Goal: Complete application form: Complete application form

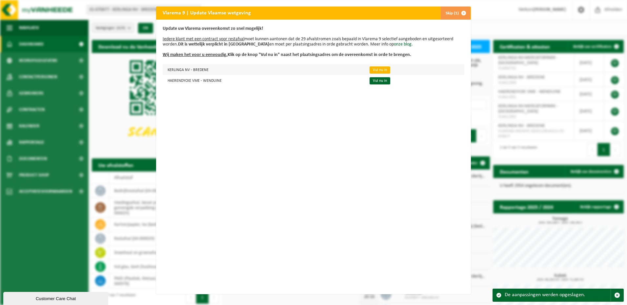
click at [377, 70] on link "Vul nu in" at bounding box center [379, 70] width 21 height 7
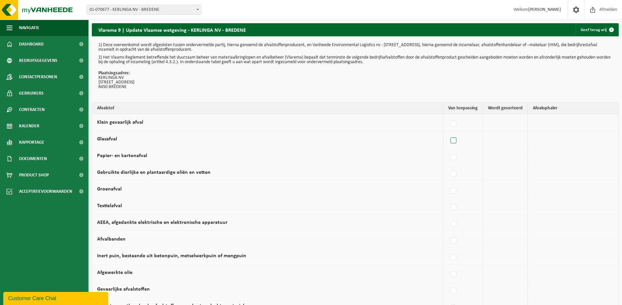
click at [455, 143] on label at bounding box center [453, 141] width 9 height 10
click at [448, 133] on input "Glasafval" at bounding box center [448, 132] width 0 height 0
checkbox input "true"
click at [452, 158] on label at bounding box center [451, 158] width 9 height 10
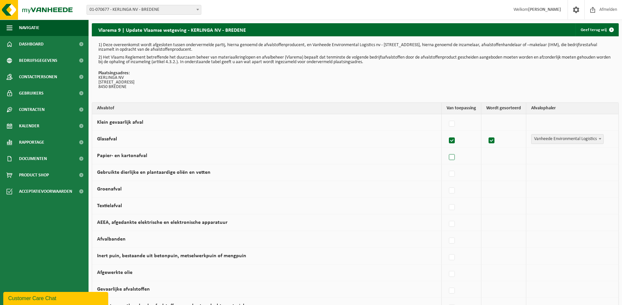
click at [446, 149] on input "Papier- en kartonafval" at bounding box center [446, 149] width 0 height 0
checkbox input "true"
click at [451, 190] on label at bounding box center [451, 191] width 9 height 10
click at [446, 183] on input "Groenafval" at bounding box center [446, 183] width 0 height 0
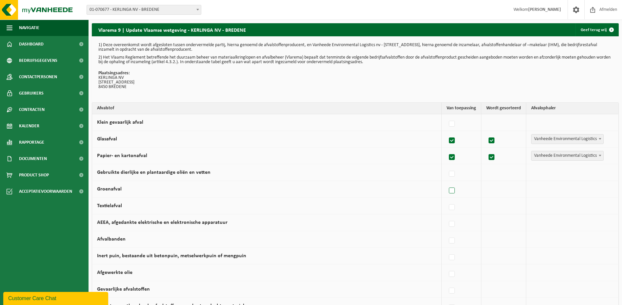
checkbox input "true"
click at [594, 191] on span "Vanheede Environmental Logistics" at bounding box center [567, 189] width 72 height 9
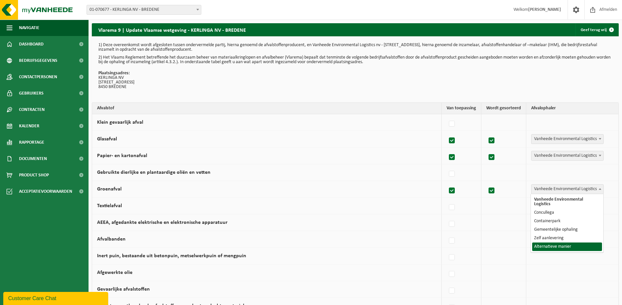
select select "Alternatieve manier"
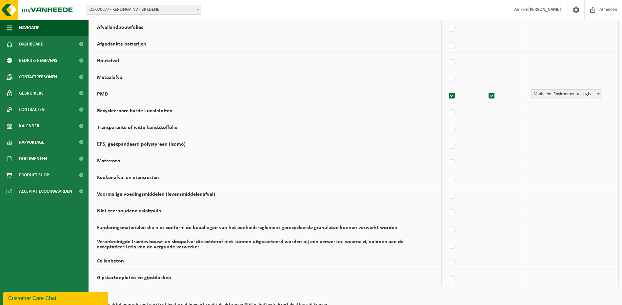
scroll to position [328, 0]
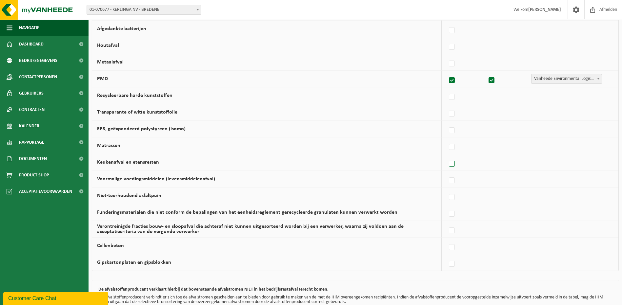
click at [451, 165] on label at bounding box center [451, 164] width 9 height 10
click at [446, 156] on input "Keukenafval en etensresten" at bounding box center [446, 156] width 0 height 0
checkbox input "true"
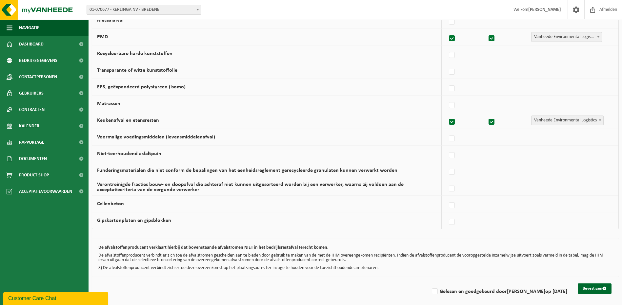
scroll to position [374, 0]
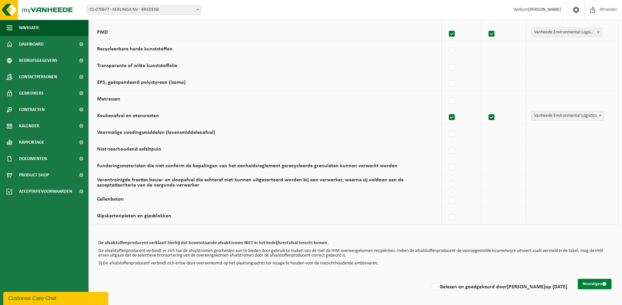
click at [593, 283] on button "Bevestigen" at bounding box center [595, 284] width 34 height 10
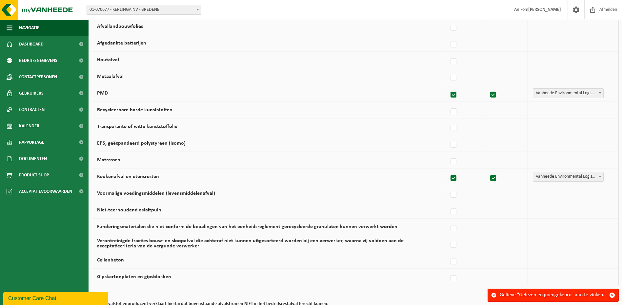
scroll to position [374, 0]
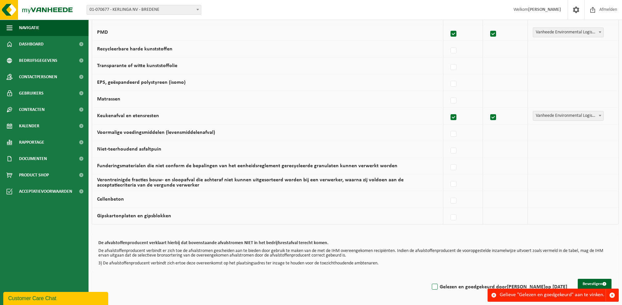
click at [430, 287] on label "Gelezen en goedgekeurd door [PERSON_NAME] op [DATE]" at bounding box center [498, 288] width 137 height 10
click at [429, 279] on input "Gelezen en goedgekeurd door [PERSON_NAME] op [DATE]" at bounding box center [429, 279] width 0 height 0
checkbox input "true"
click at [592, 285] on button "Bevestigen" at bounding box center [595, 284] width 34 height 10
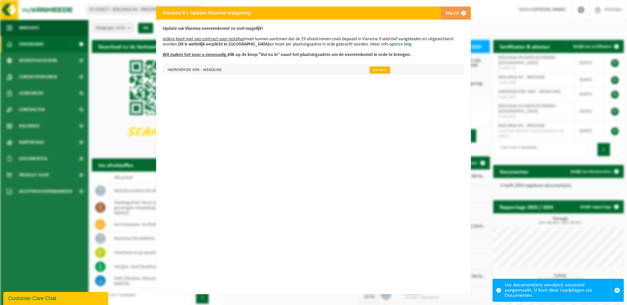
click at [378, 72] on link "Vul nu in" at bounding box center [379, 70] width 21 height 7
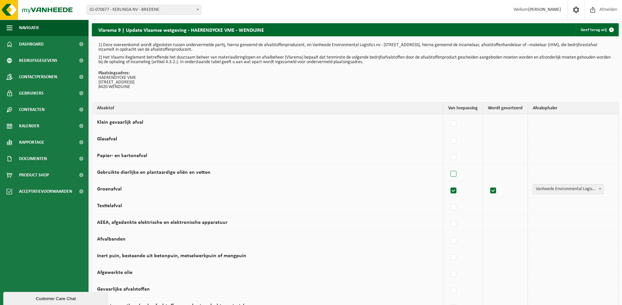
click at [457, 174] on label at bounding box center [453, 174] width 9 height 10
click at [448, 166] on input "Gebruikte dierlijke en plantaardige oliën en vetten" at bounding box center [448, 166] width 0 height 0
checkbox input "true"
click at [454, 158] on label at bounding box center [451, 158] width 9 height 10
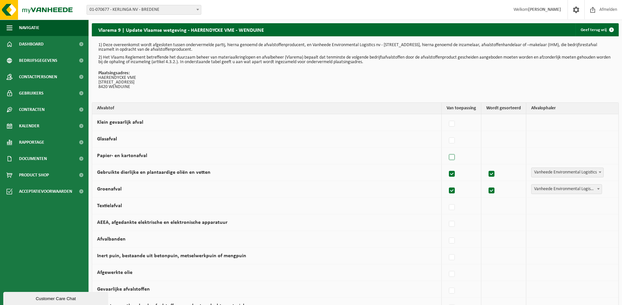
click at [446, 149] on input "Papier- en kartonafval" at bounding box center [446, 149] width 0 height 0
checkbox input "true"
click at [452, 172] on label at bounding box center [451, 174] width 9 height 10
click at [446, 166] on input "Gebruikte dierlijke en plantaardige oliën en vetten" at bounding box center [446, 166] width 0 height 0
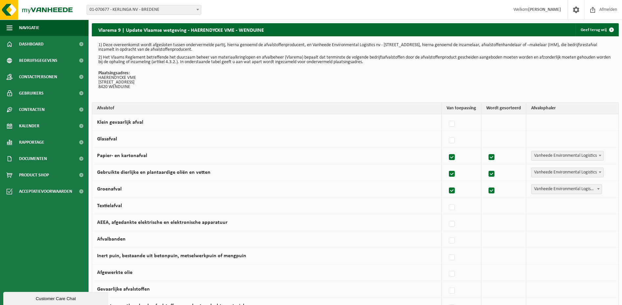
checkbox input "false"
click at [450, 141] on label at bounding box center [451, 141] width 9 height 10
click at [446, 133] on input "Glasafval" at bounding box center [446, 132] width 0 height 0
checkbox input "true"
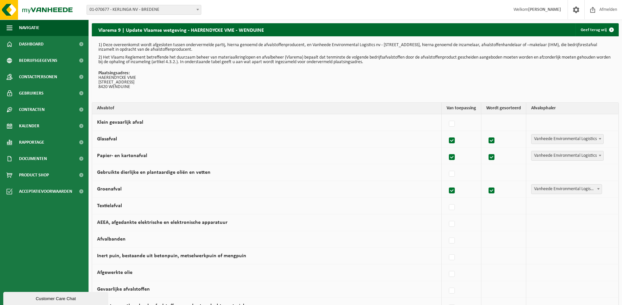
click at [452, 141] on label at bounding box center [451, 141] width 9 height 10
click at [446, 133] on input "Glasafval" at bounding box center [446, 132] width 0 height 0
checkbox input "false"
click at [556, 153] on span "Vanheede Environmental Logistics" at bounding box center [567, 155] width 72 height 9
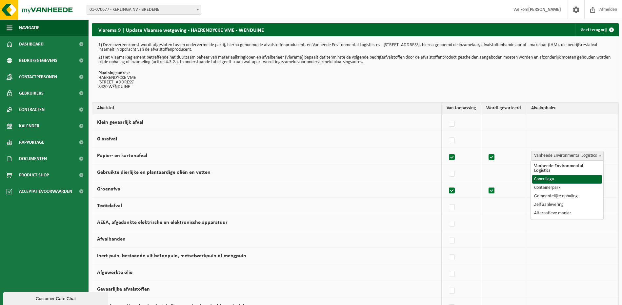
select select "Concullega"
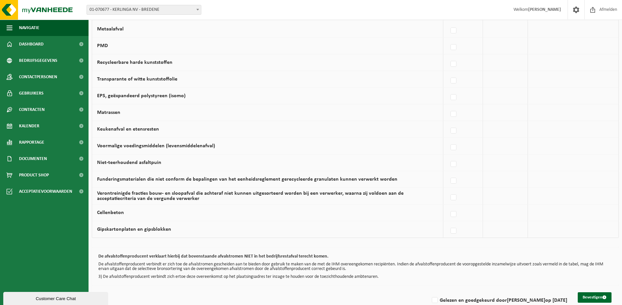
scroll to position [374, 0]
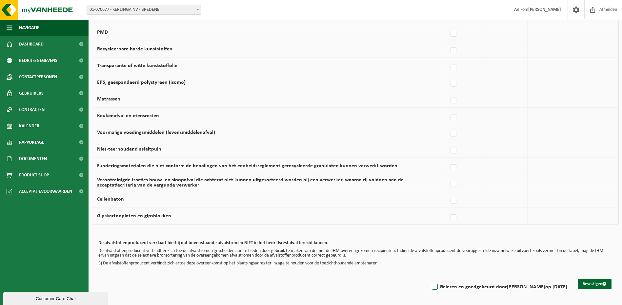
click at [430, 289] on label "Gelezen en goedgekeurd door Vincent Vandenbussche op 08/10/25" at bounding box center [498, 288] width 137 height 10
click at [429, 279] on input "Gelezen en goedgekeurd door Vincent Vandenbussche op 08/10/25" at bounding box center [429, 279] width 0 height 0
checkbox input "true"
click at [594, 285] on button "Bevestigen" at bounding box center [595, 284] width 34 height 10
